Goal: Information Seeking & Learning: Learn about a topic

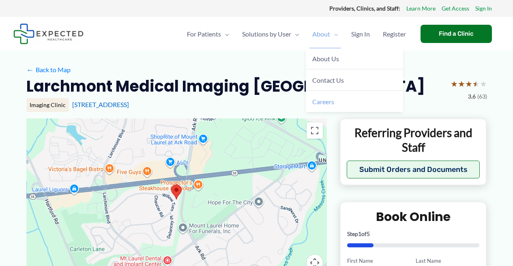
click at [322, 103] on span "Careers" at bounding box center [323, 102] width 22 height 8
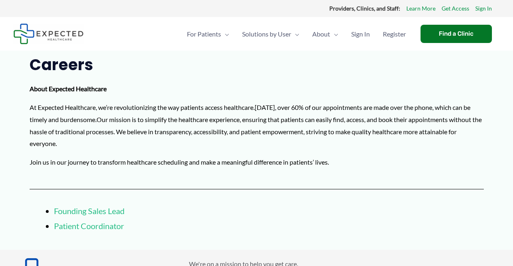
click at [73, 228] on link "Patient Coordinator" at bounding box center [89, 226] width 70 height 10
